Goal: Use online tool/utility: Utilize a website feature to perform a specific function

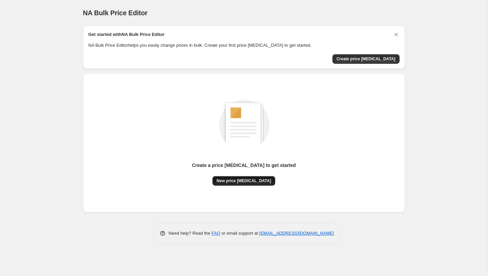
click at [239, 180] on span "New price [MEDICAL_DATA]" at bounding box center [243, 180] width 55 height 5
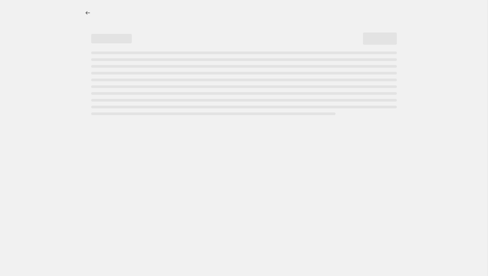
select select "percentage"
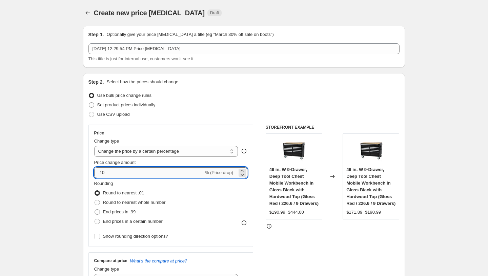
click at [147, 175] on input "-10" at bounding box center [148, 172] width 109 height 11
type input "-1"
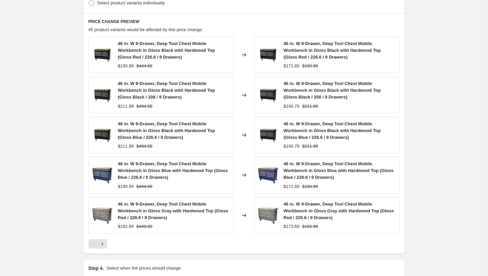
scroll to position [446, 0]
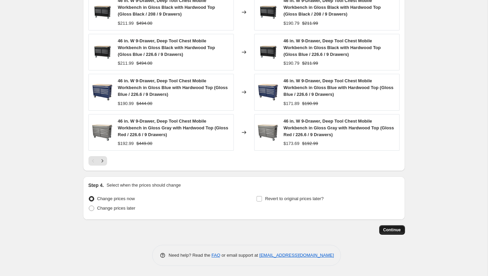
type input "-40"
click at [395, 230] on span "Continue" at bounding box center [392, 229] width 18 height 5
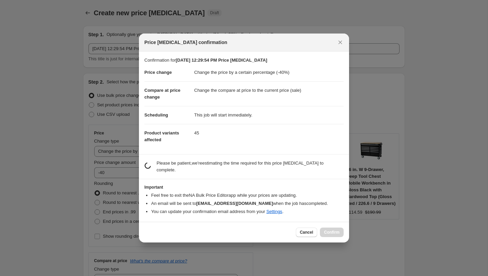
scroll to position [0, 0]
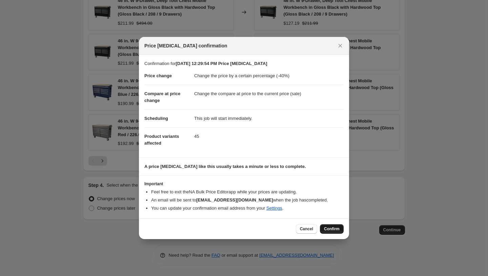
click at [328, 231] on span "Confirm" at bounding box center [332, 228] width 16 height 5
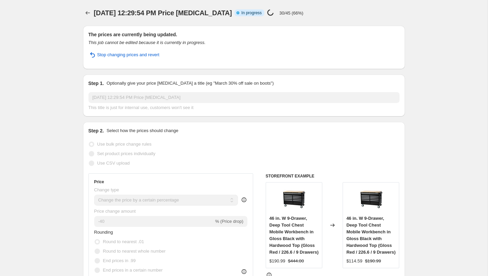
select select "percentage"
